Goal: Task Accomplishment & Management: Complete application form

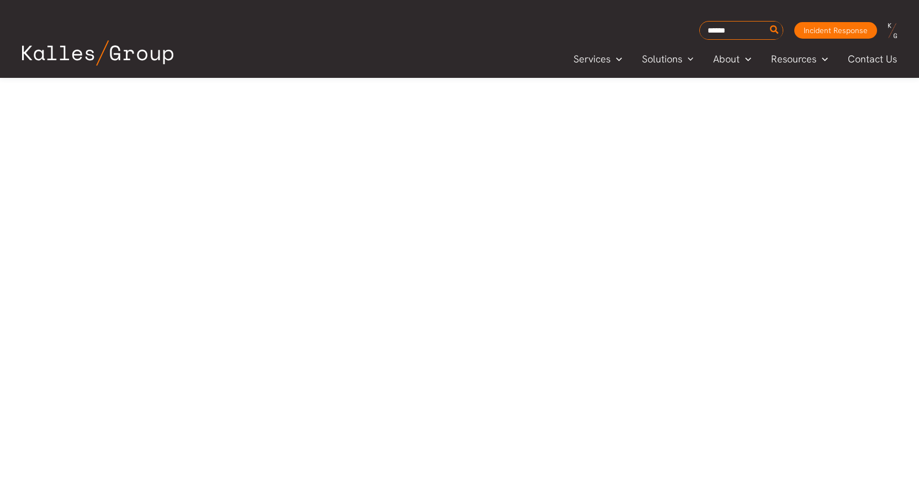
scroll to position [442, 0]
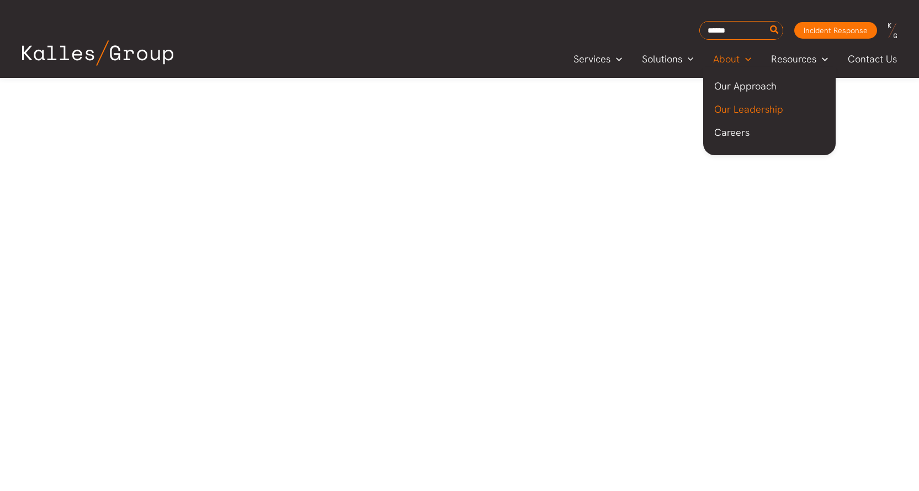
click at [744, 110] on span "Our Leadership" at bounding box center [748, 109] width 69 height 13
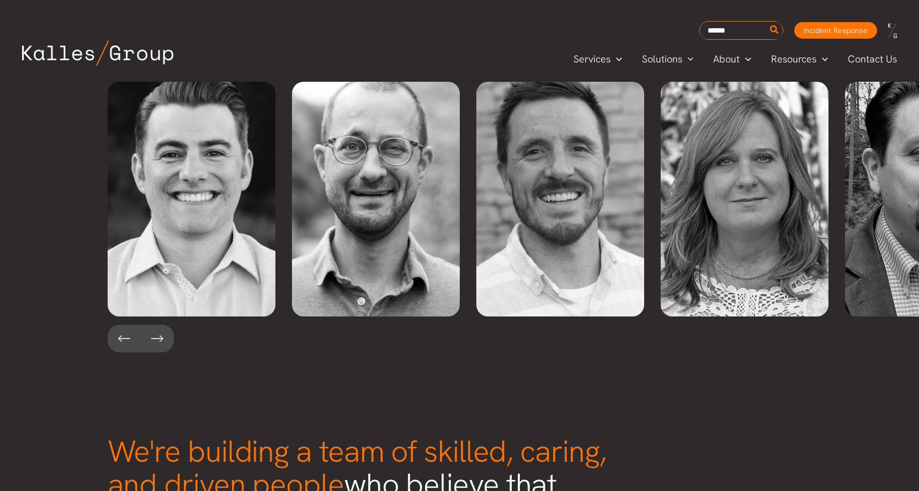
scroll to position [2422, 0]
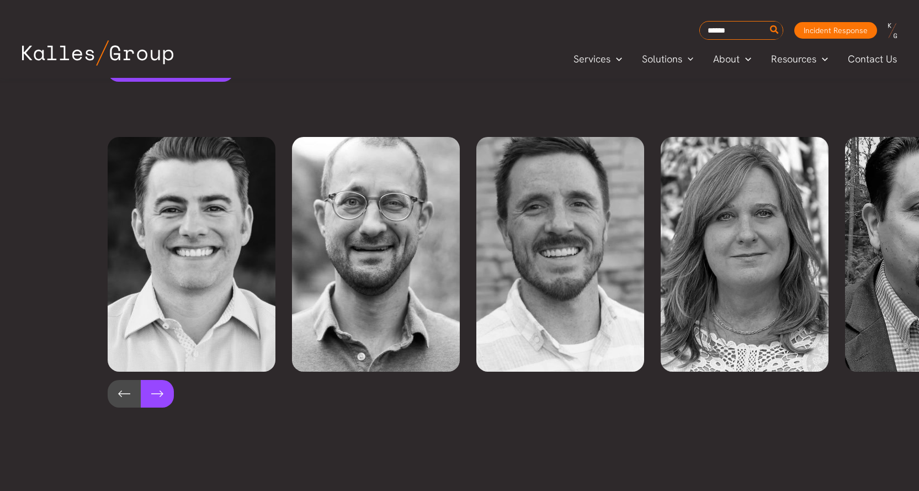
click at [162, 380] on button at bounding box center [157, 394] width 33 height 28
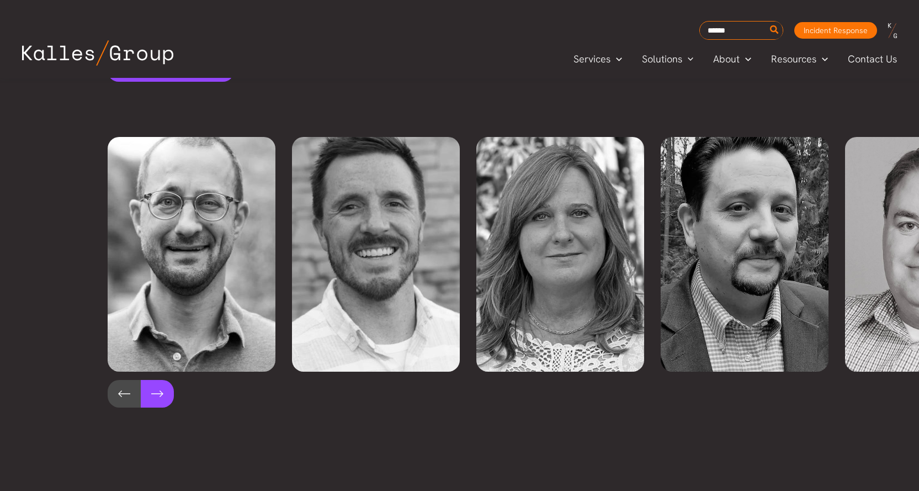
click at [162, 380] on button at bounding box center [157, 394] width 33 height 28
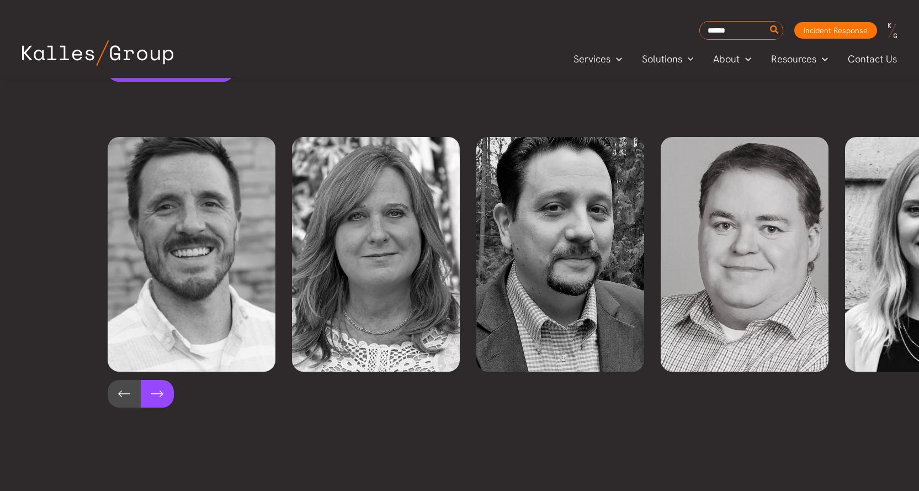
click at [162, 380] on button at bounding box center [157, 394] width 33 height 28
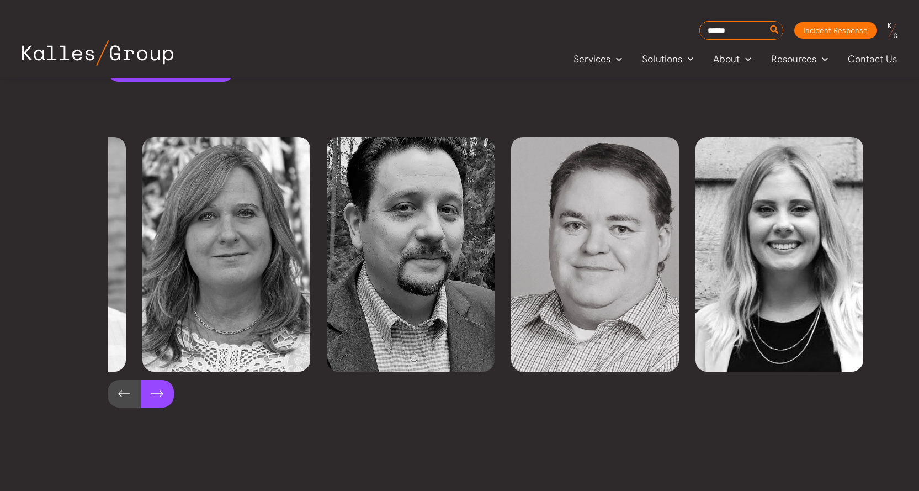
scroll to position [0, 519]
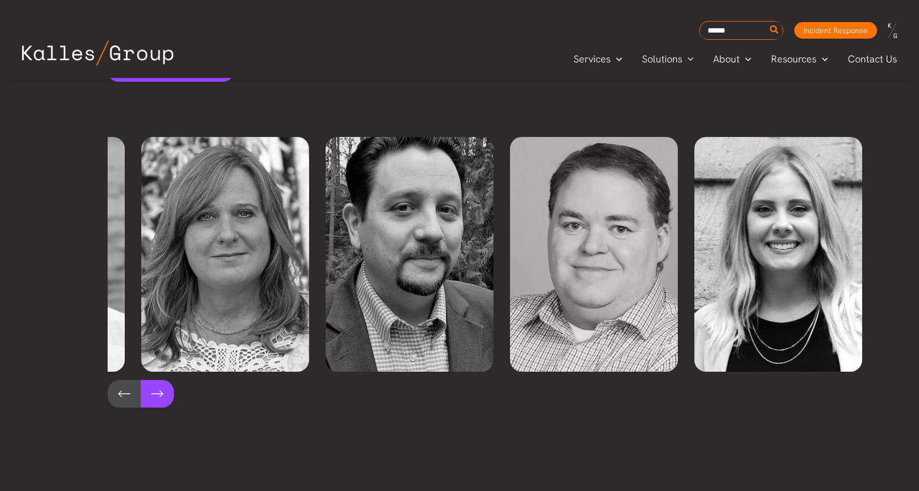
click at [162, 380] on button at bounding box center [157, 394] width 33 height 28
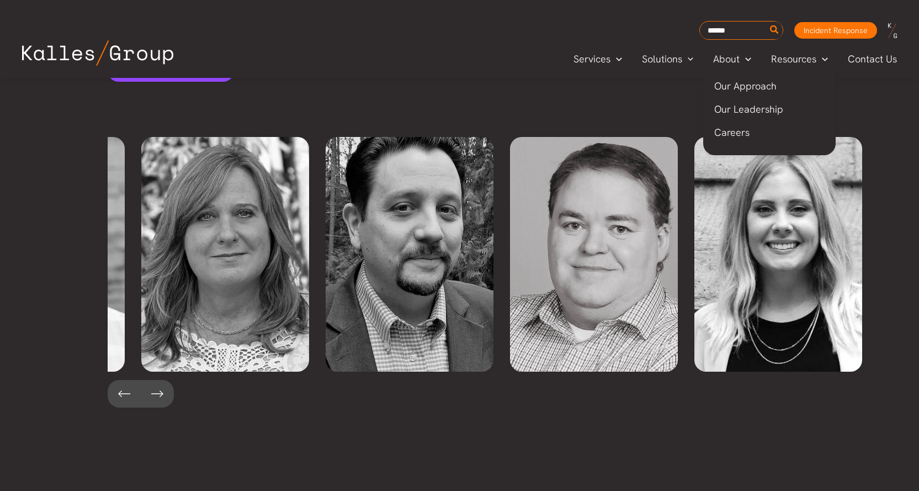
click at [738, 132] on span "Careers" at bounding box center [731, 132] width 35 height 13
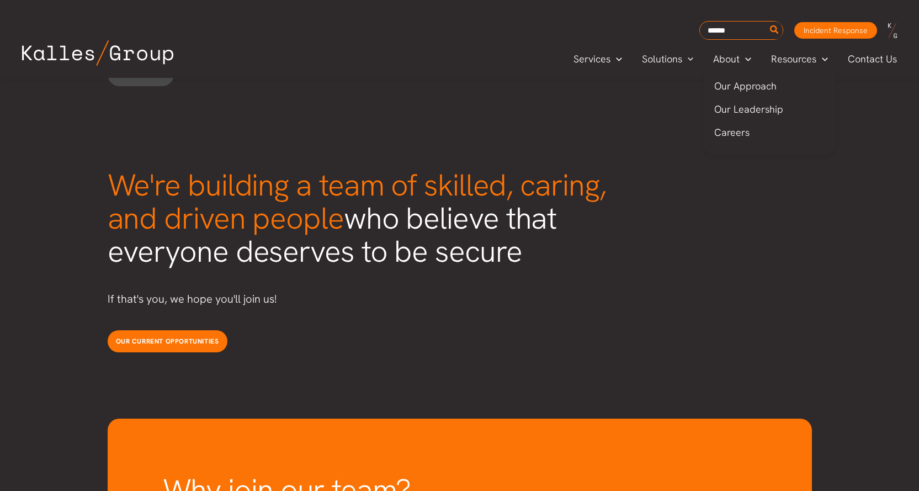
scroll to position [2745, 0]
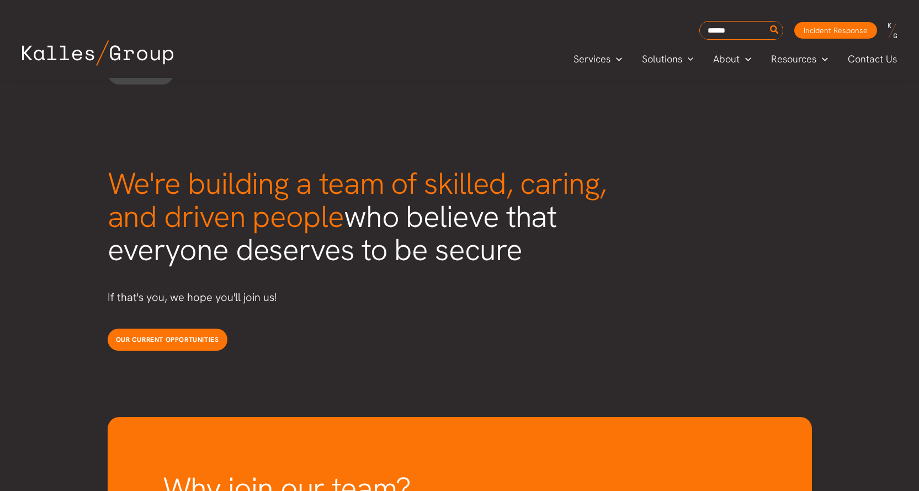
click at [193, 317] on div "Our current opportunities" at bounding box center [460, 339] width 726 height 44
click at [191, 335] on span "Our current opportunities" at bounding box center [167, 339] width 103 height 9
